Goal: Information Seeking & Learning: Learn about a topic

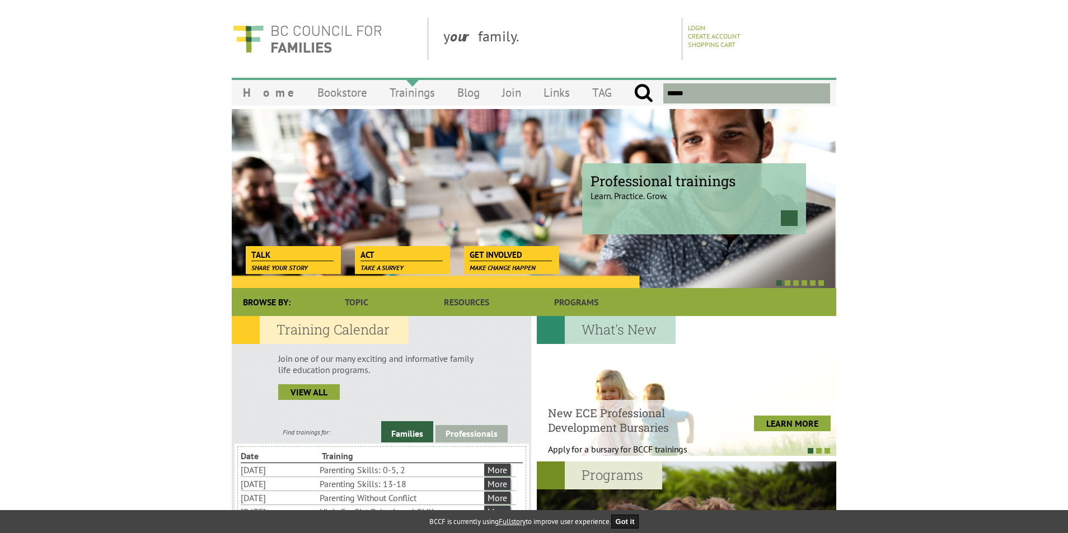
click at [386, 90] on link "Trainings" at bounding box center [412, 92] width 68 height 26
click at [386, 93] on link "Trainings" at bounding box center [412, 92] width 68 height 26
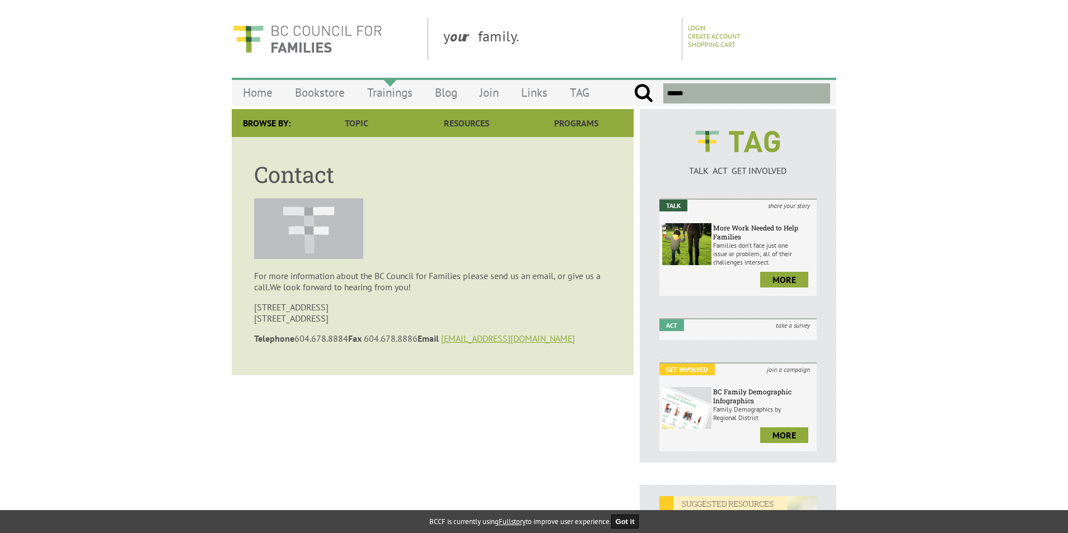
click at [401, 99] on link "Trainings" at bounding box center [390, 92] width 68 height 26
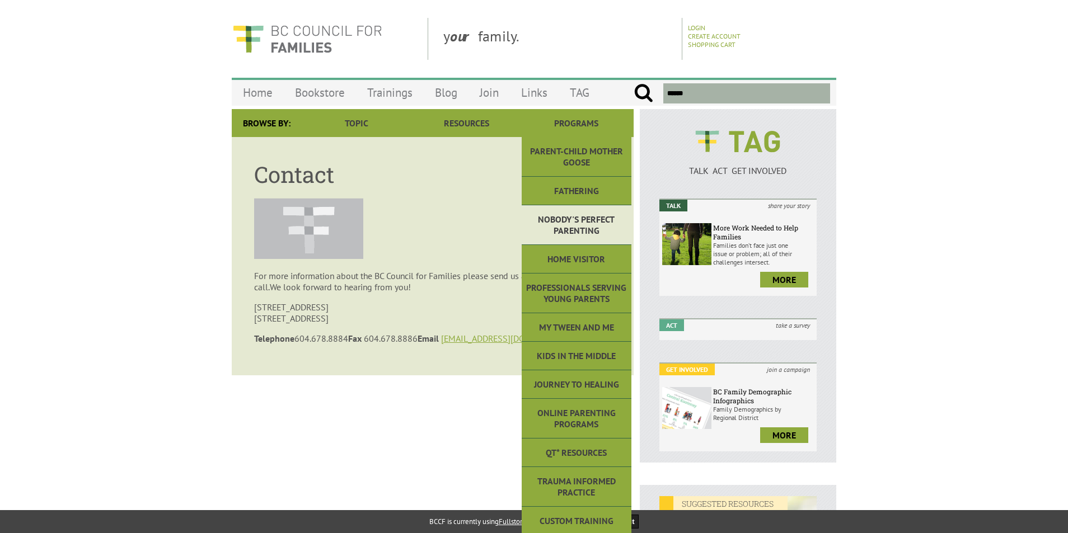
click at [560, 217] on link "Nobody's Perfect Parenting" at bounding box center [577, 225] width 110 height 40
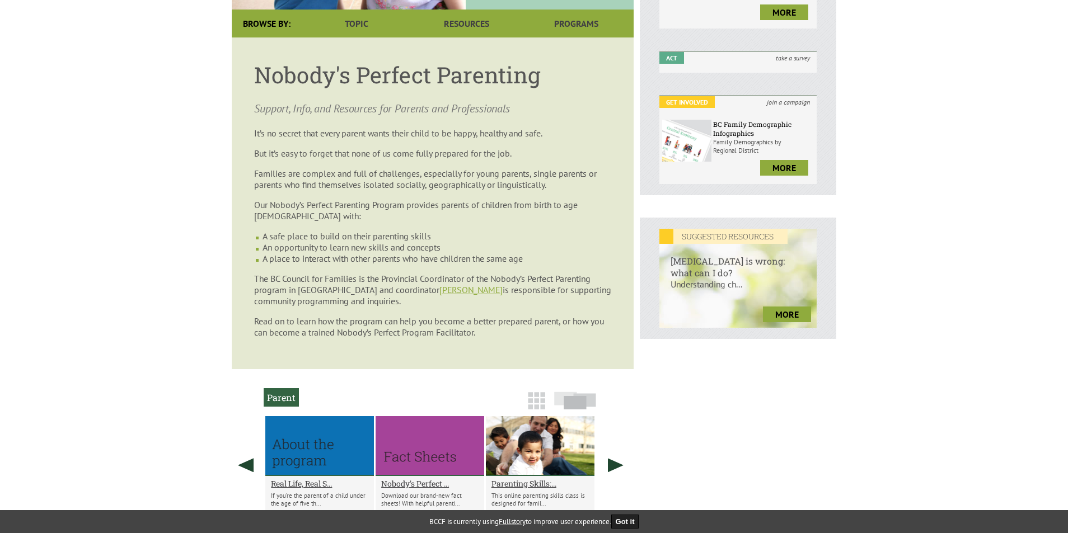
scroll to position [271, 0]
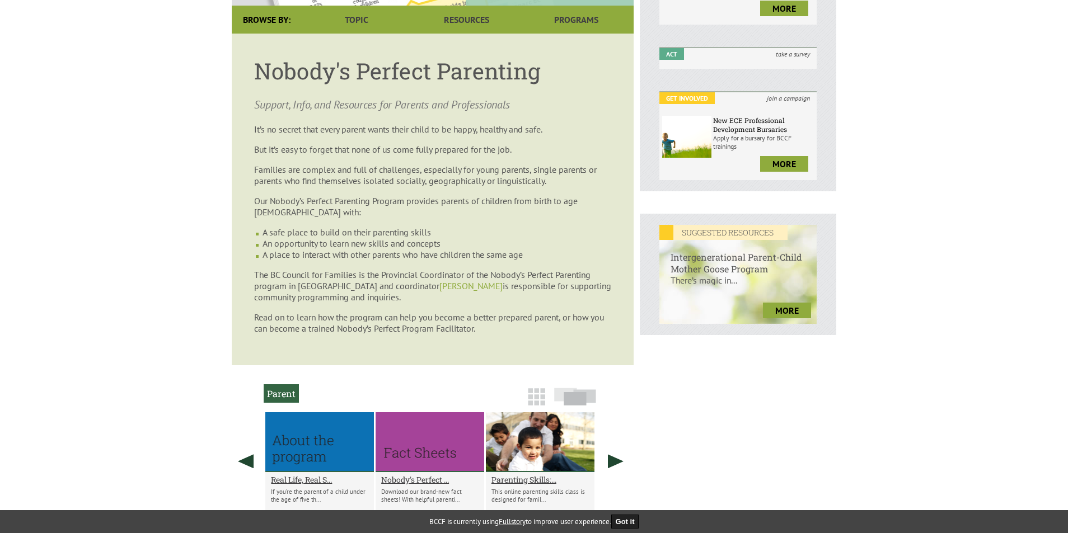
click at [445, 287] on link "[PERSON_NAME]" at bounding box center [470, 285] width 63 height 11
